Goal: Task Accomplishment & Management: Manage account settings

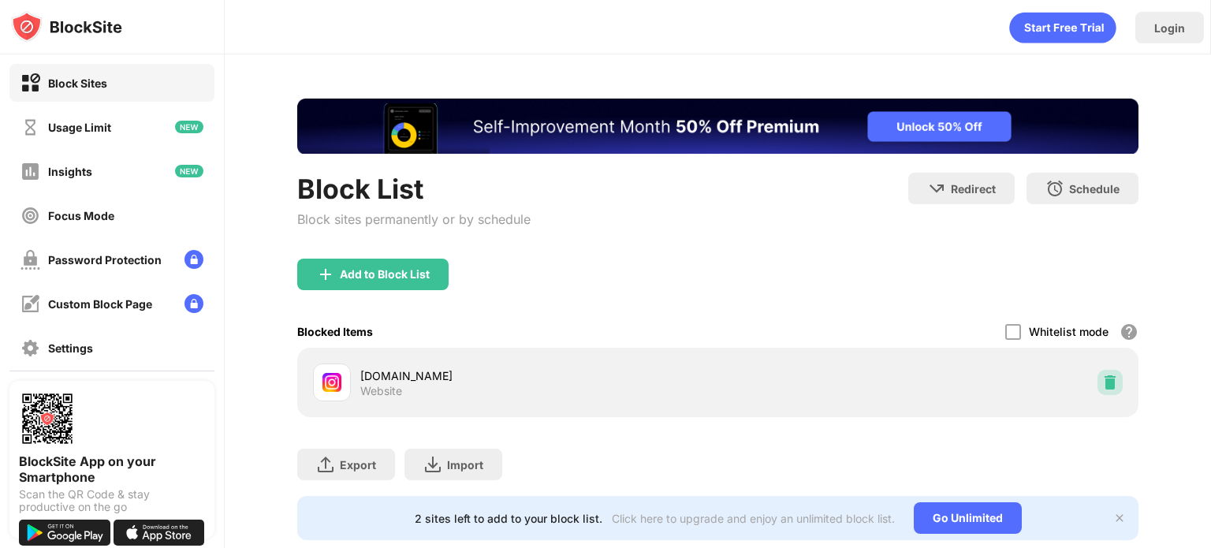
click at [1102, 384] on img at bounding box center [1110, 382] width 16 height 16
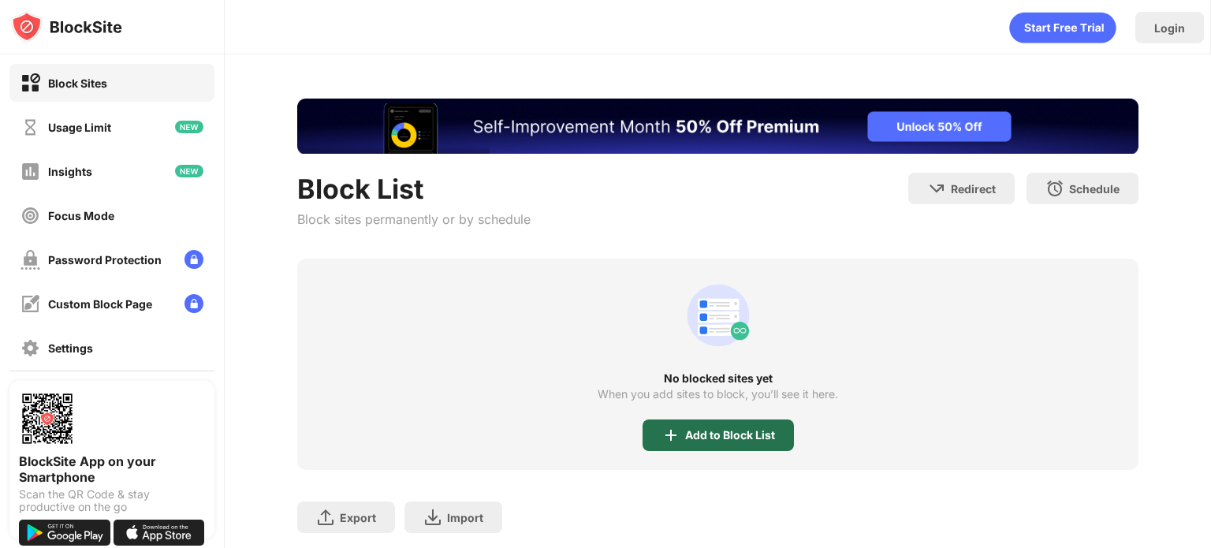
click at [738, 434] on div "Add to Block List" at bounding box center [730, 435] width 90 height 13
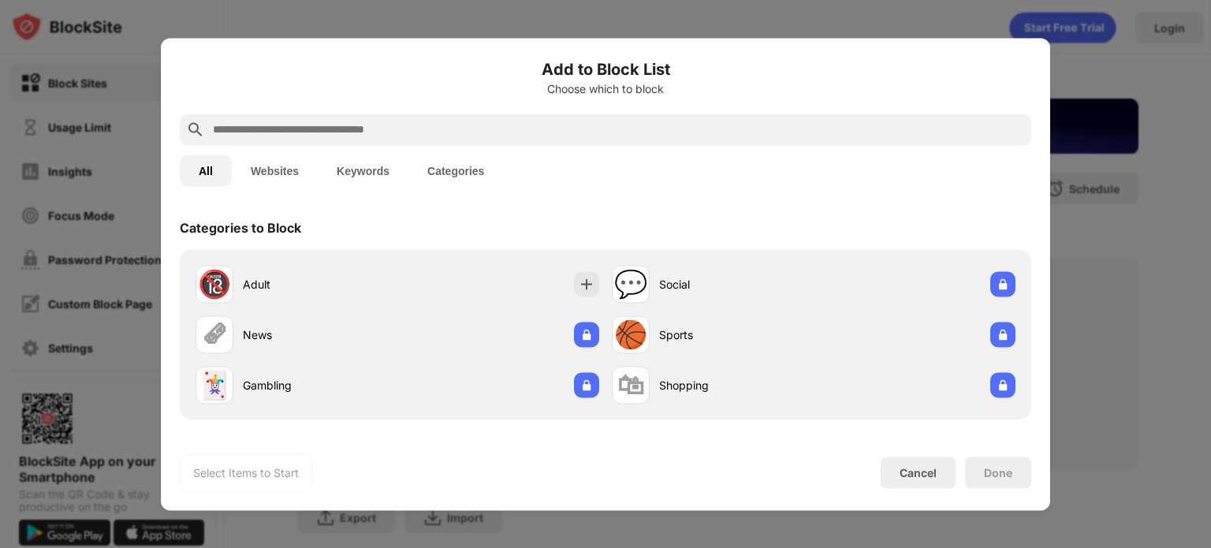
click at [514, 123] on input "text" at bounding box center [618, 129] width 814 height 19
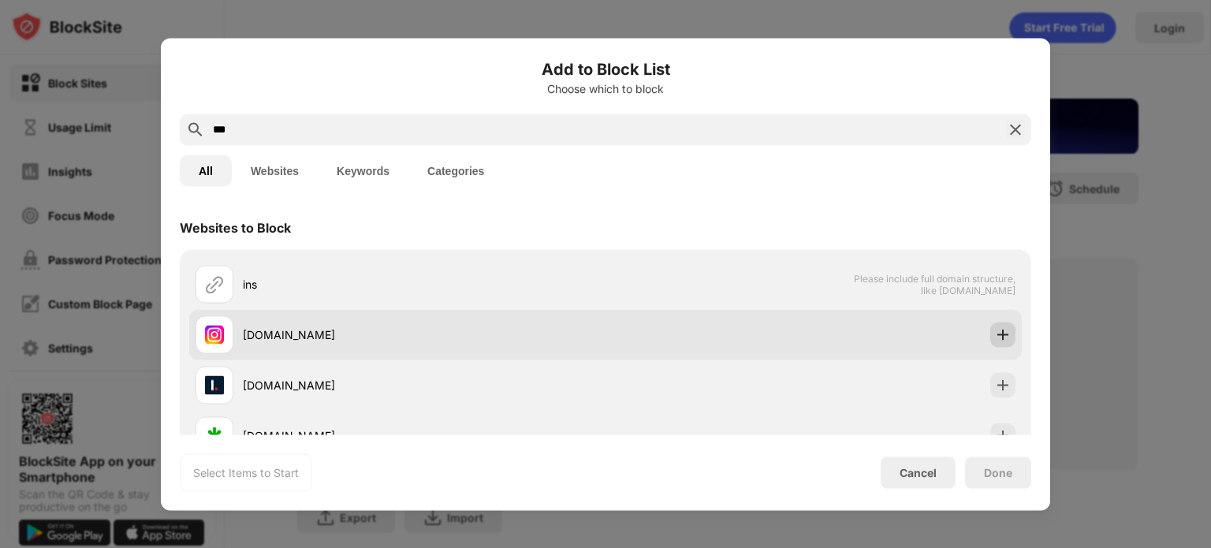
type input "***"
click at [1000, 333] on div at bounding box center [1002, 334] width 25 height 25
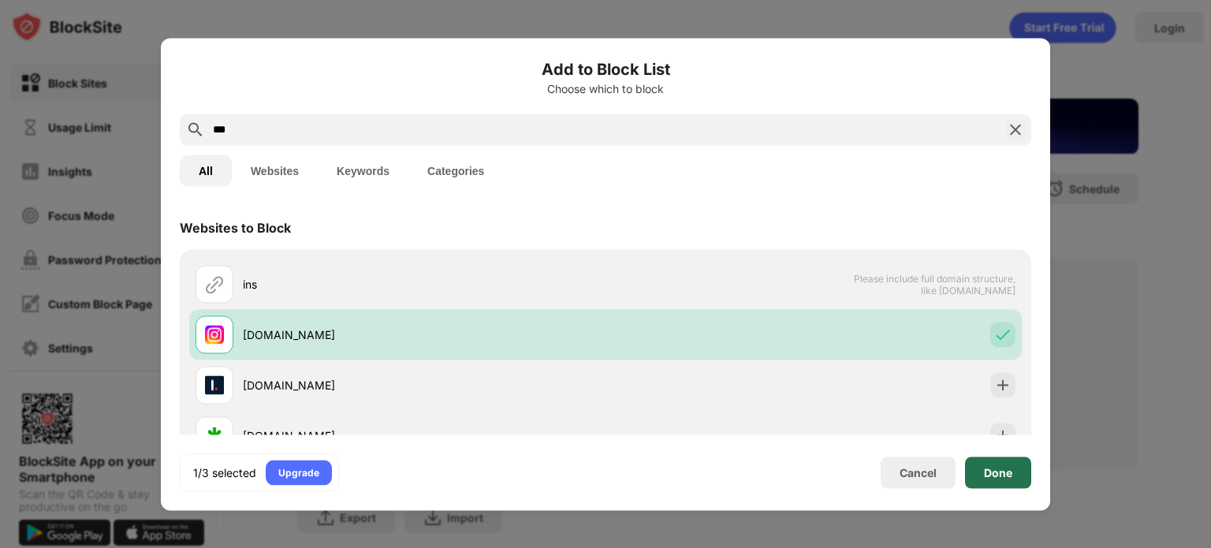
click at [996, 481] on div "Done" at bounding box center [998, 472] width 66 height 32
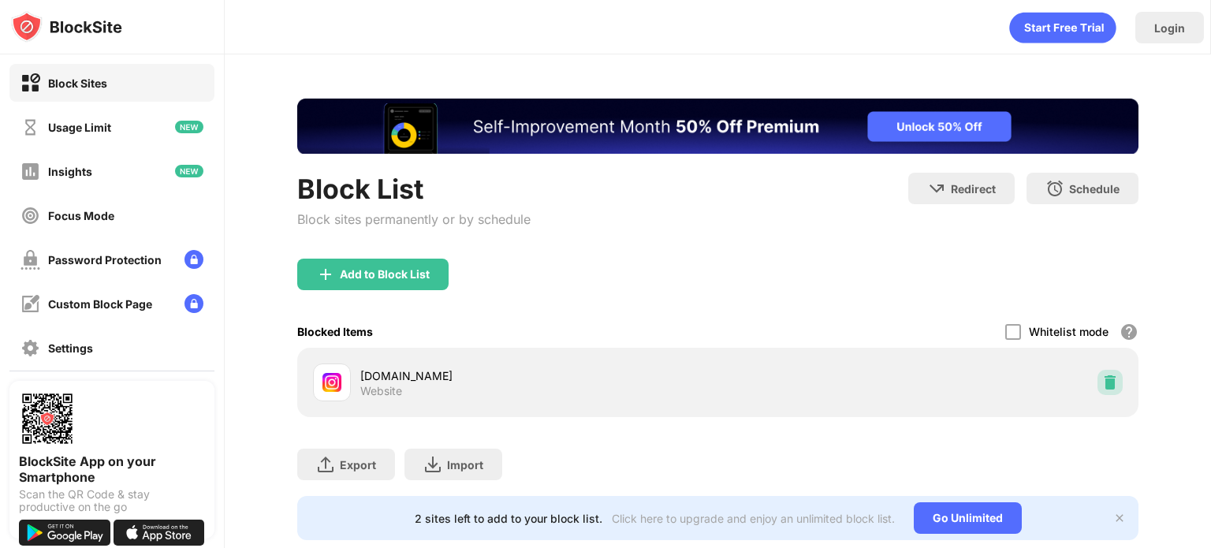
click at [1102, 387] on img at bounding box center [1110, 382] width 16 height 16
